Goal: Task Accomplishment & Management: Complete application form

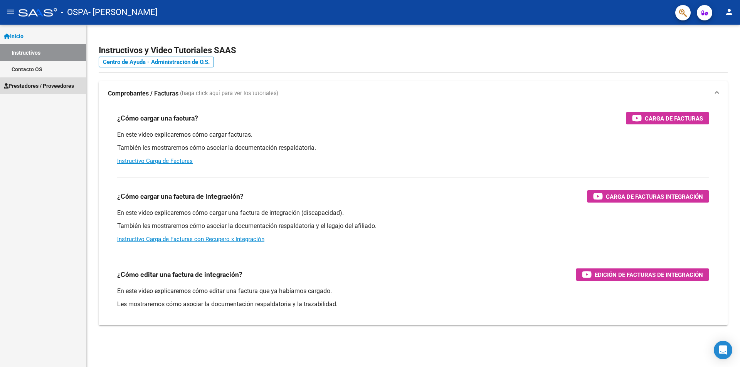
click at [46, 88] on span "Prestadores / Proveedores" at bounding box center [39, 86] width 70 height 8
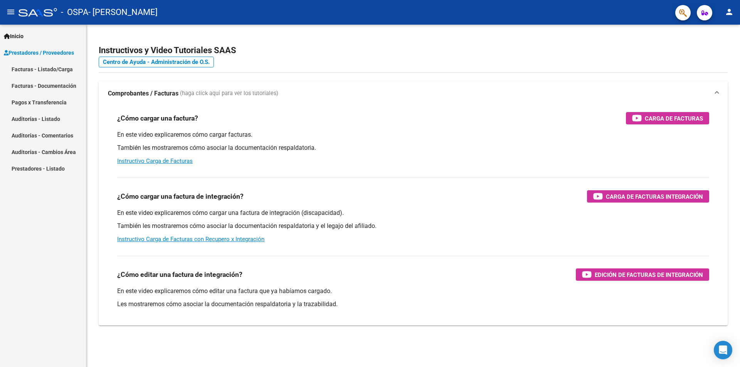
click at [45, 67] on link "Facturas - Listado/Carga" at bounding box center [43, 69] width 86 height 17
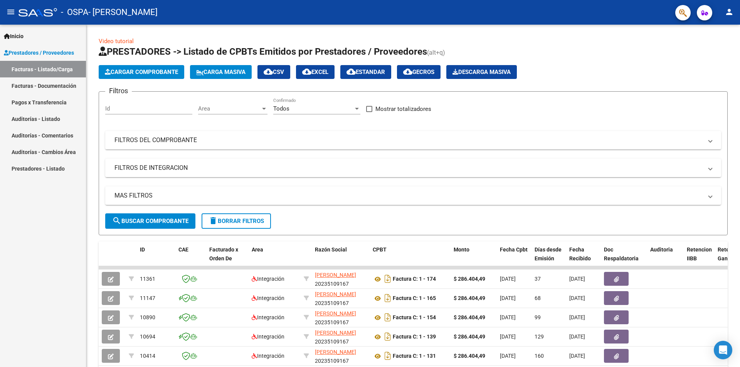
click at [141, 72] on span "Cargar Comprobante" at bounding box center [141, 72] width 73 height 7
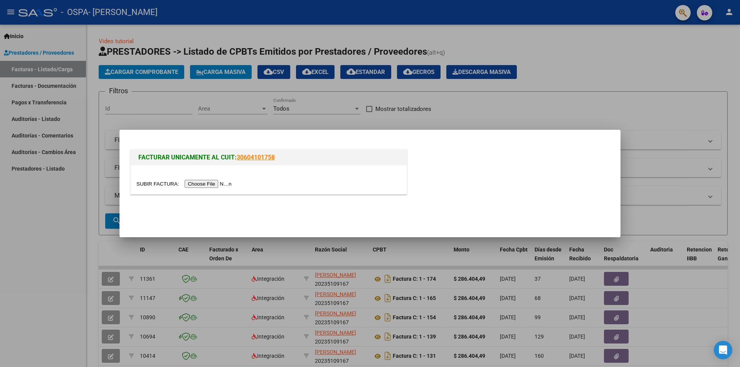
click at [201, 183] on input "file" at bounding box center [184, 184] width 97 height 8
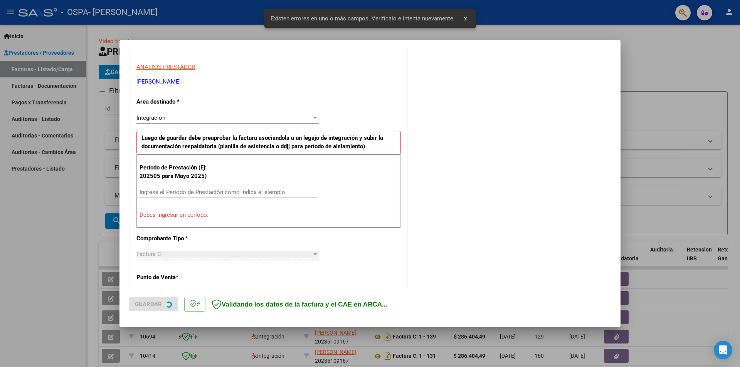
scroll to position [134, 0]
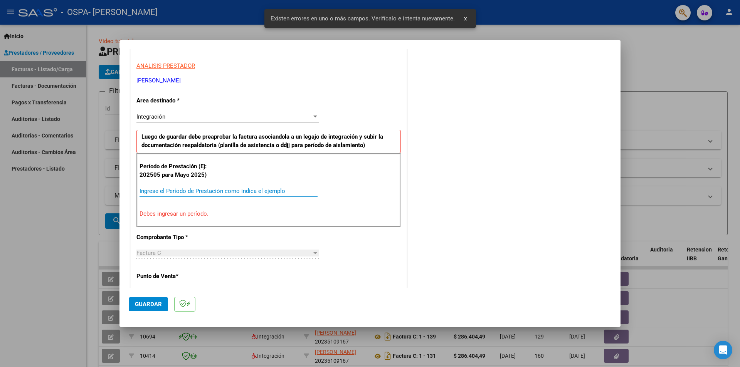
click at [178, 190] on input "Ingrese el Período de Prestación como indica el ejemplo" at bounding box center [228, 191] width 178 height 7
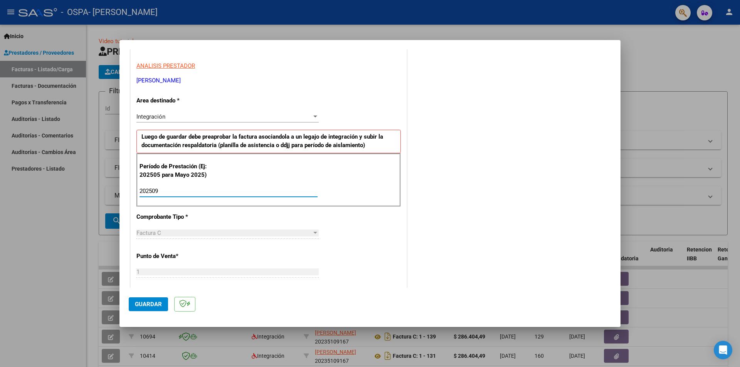
type input "202509"
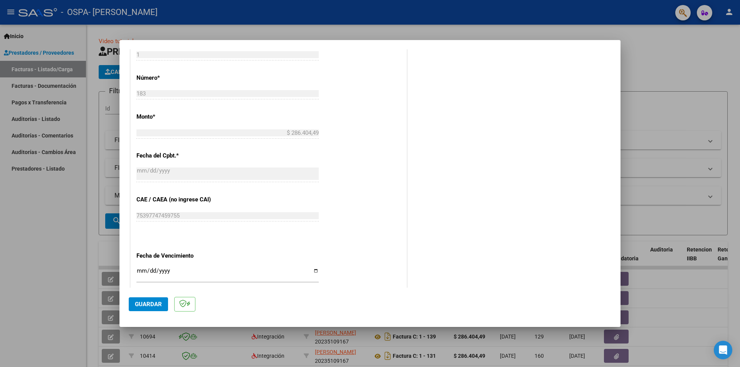
scroll to position [379, 0]
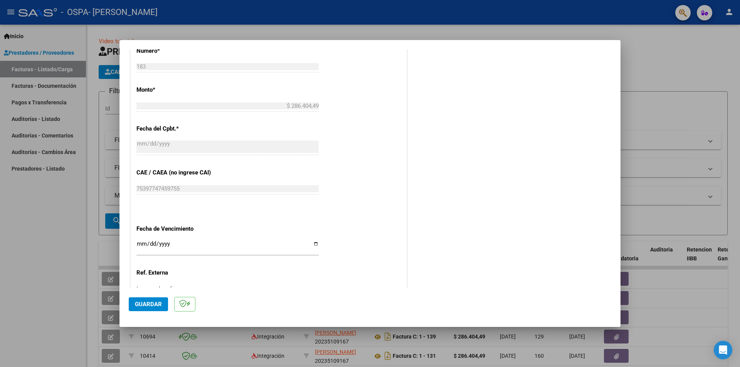
click at [316, 244] on div "CUIT * 20-23510916-7 Ingresar CUIT ANALISIS PRESTADOR [PERSON_NAME] [PERSON_NAM…" at bounding box center [269, 57] width 276 height 580
click at [314, 244] on input "Ingresar la fecha" at bounding box center [227, 247] width 182 height 12
type input "[DATE]"
click at [427, 234] on div "COMENTARIOS Comentarios del Prestador / Gerenciador:" at bounding box center [509, 14] width 203 height 670
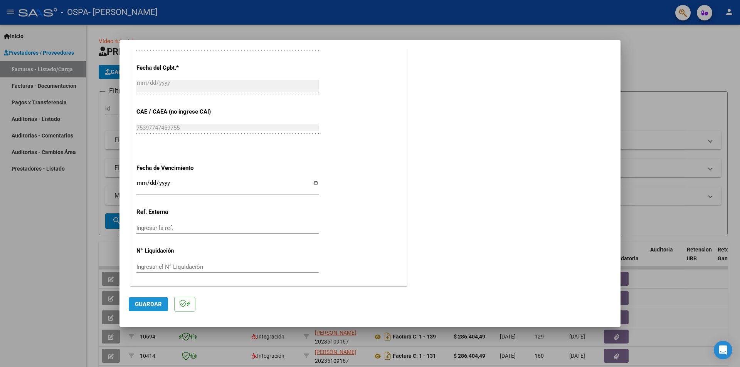
click at [144, 303] on span "Guardar" at bounding box center [148, 304] width 27 height 7
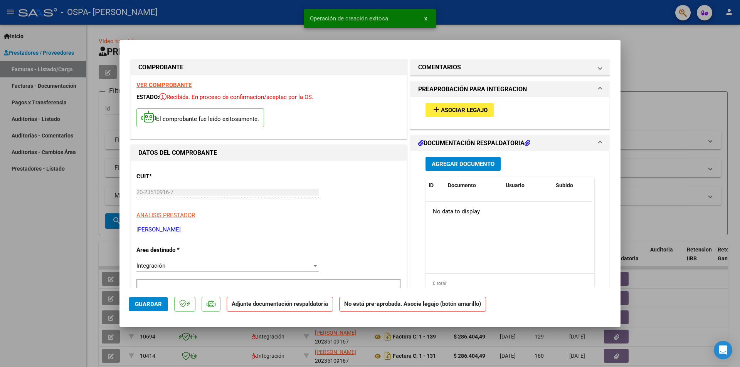
click at [478, 111] on span "Asociar Legajo" at bounding box center [464, 110] width 47 height 7
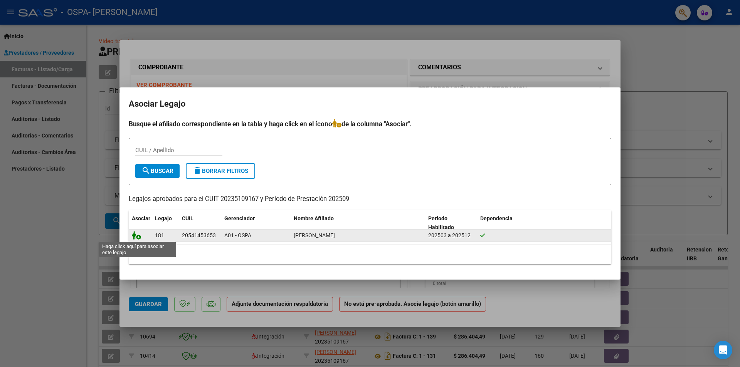
click at [140, 236] on icon at bounding box center [136, 235] width 9 height 8
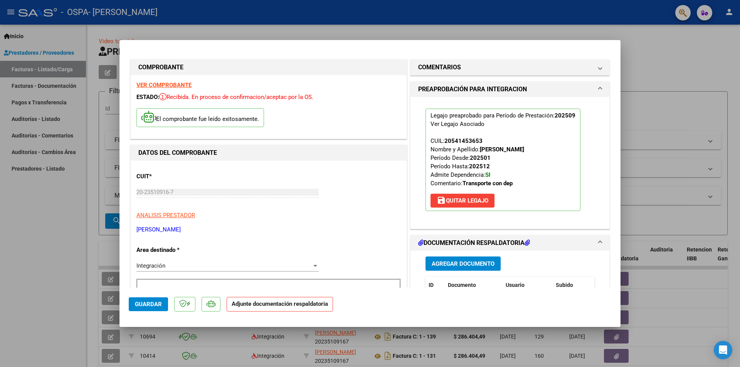
click at [449, 264] on span "Agregar Documento" at bounding box center [463, 263] width 63 height 7
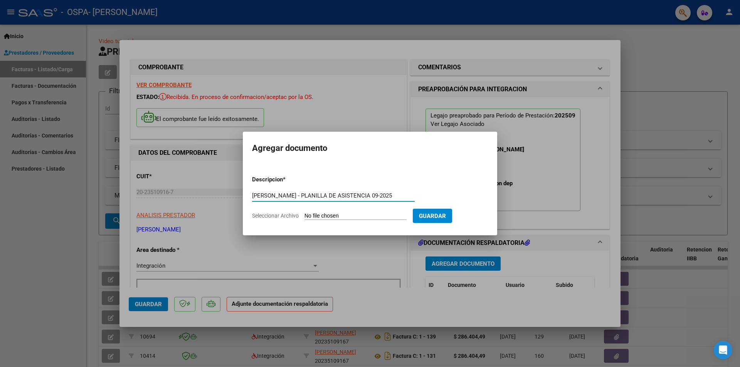
type input "[PERSON_NAME] - PLANILLA DE ASISTENCIA 09-2025"
click at [331, 218] on input "Seleccionar Archivo" at bounding box center [355, 216] width 102 height 7
type input "C:\fakepath\[PERSON_NAME] - PLANILLA DE ASISTENCIA 09-2025.pdf"
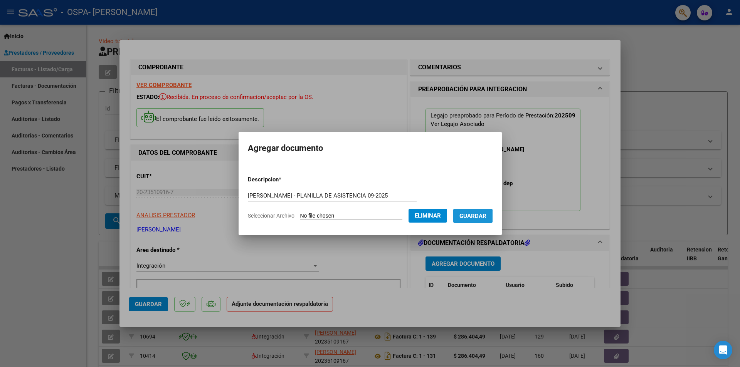
click at [462, 216] on span "Guardar" at bounding box center [472, 216] width 27 height 7
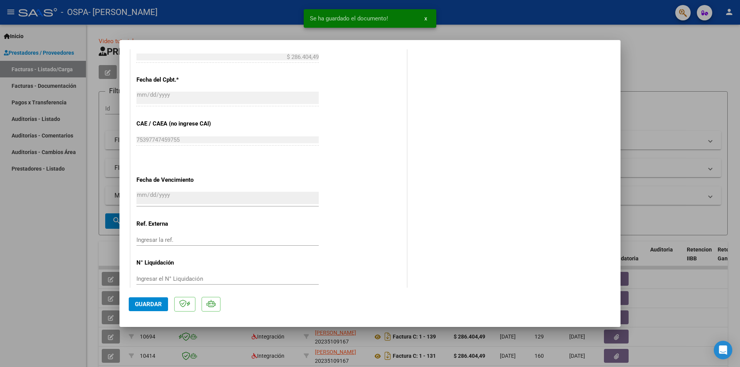
scroll to position [451, 0]
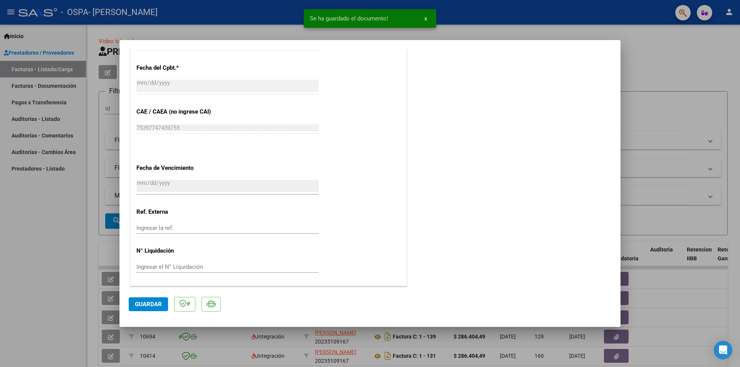
click at [150, 309] on button "Guardar" at bounding box center [148, 304] width 39 height 14
click at [739, 104] on div at bounding box center [370, 183] width 740 height 367
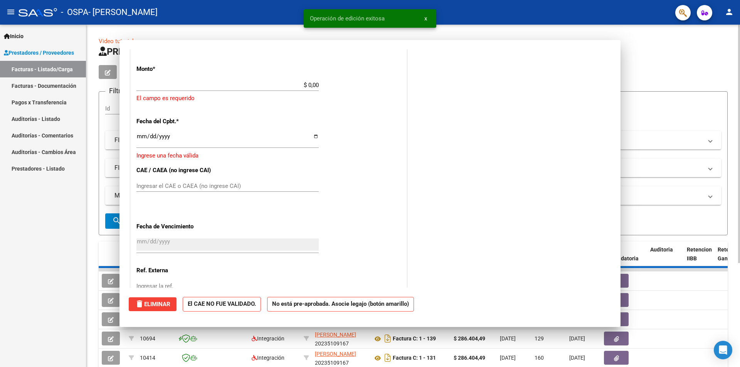
scroll to position [0, 0]
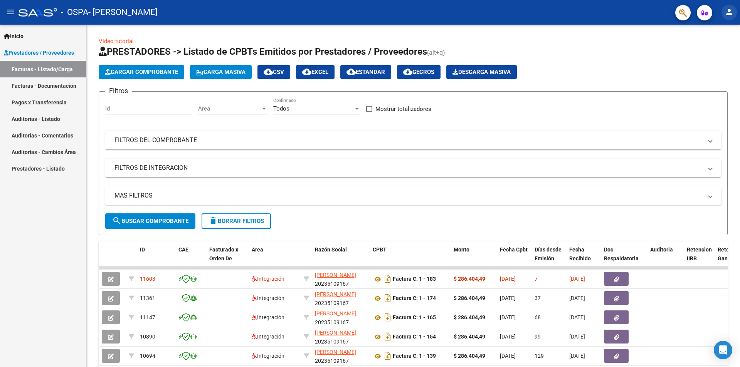
click at [734, 11] on button "person" at bounding box center [728, 12] width 15 height 15
click at [719, 55] on button "exit_to_app Salir" at bounding box center [713, 51] width 47 height 18
